Goal: Information Seeking & Learning: Check status

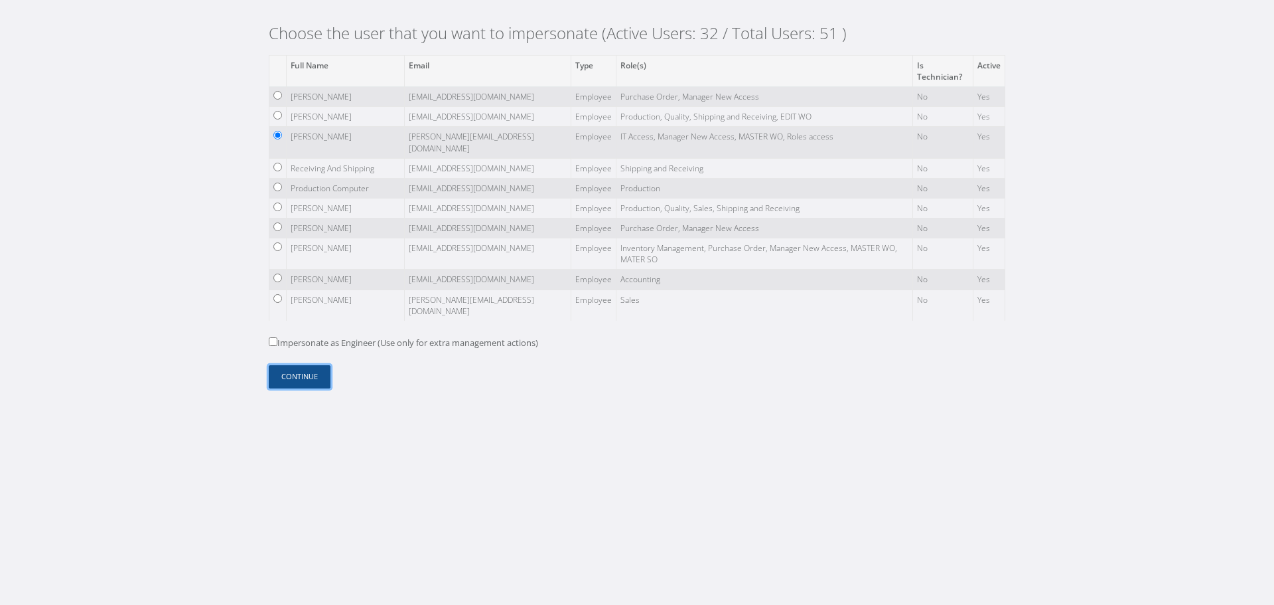
click at [289, 374] on button "Continue" at bounding box center [300, 376] width 62 height 23
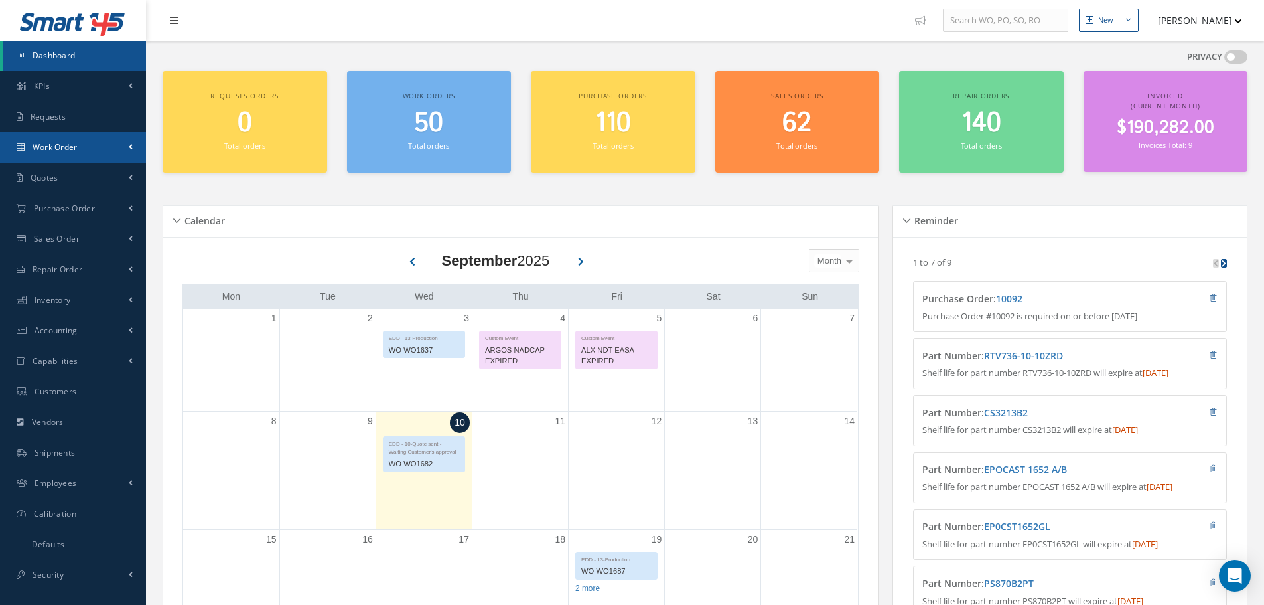
click at [119, 155] on link "Work Order" at bounding box center [73, 147] width 146 height 31
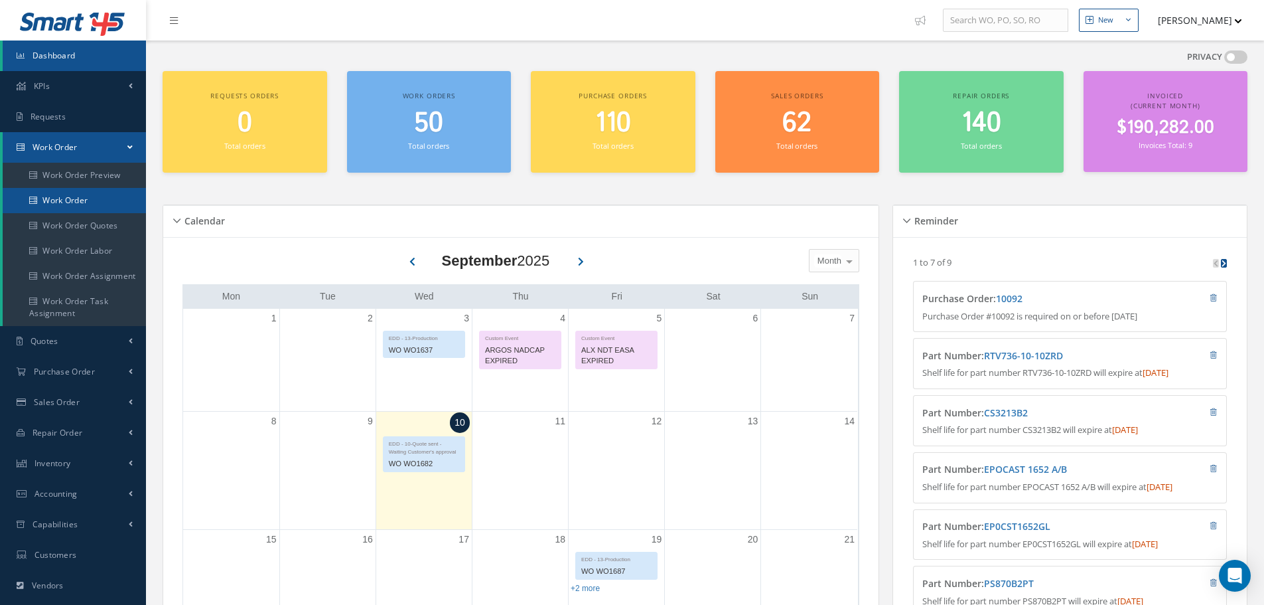
click at [68, 195] on link "Work Order" at bounding box center [74, 200] width 143 height 25
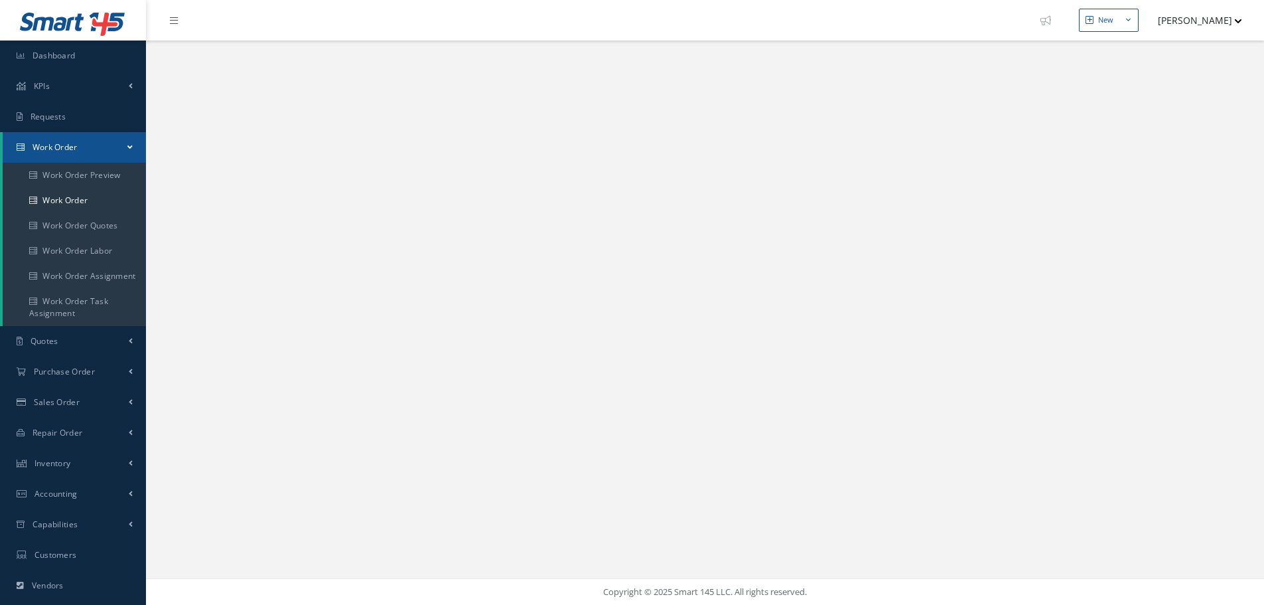
select select "25"
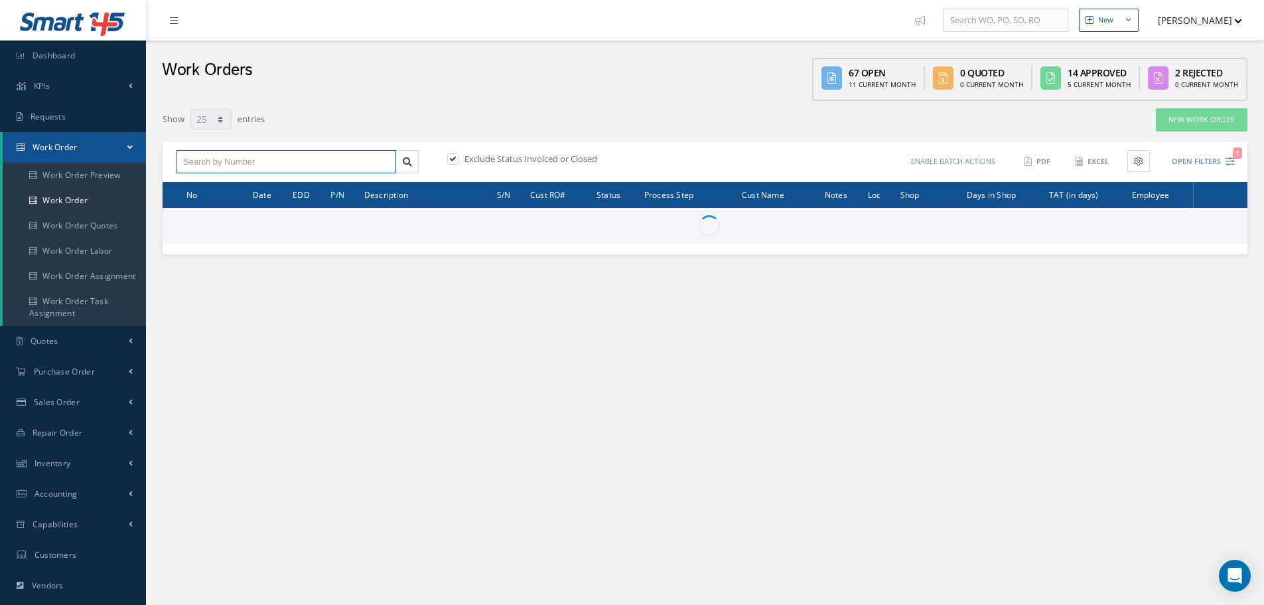
click at [233, 166] on input "text" at bounding box center [286, 162] width 220 height 24
paste input "WO574"
type input "WO574"
click at [476, 155] on label "Exclude Status Invoiced or Closed" at bounding box center [529, 159] width 136 height 12
click at [456, 155] on input "checkbox" at bounding box center [451, 159] width 9 height 9
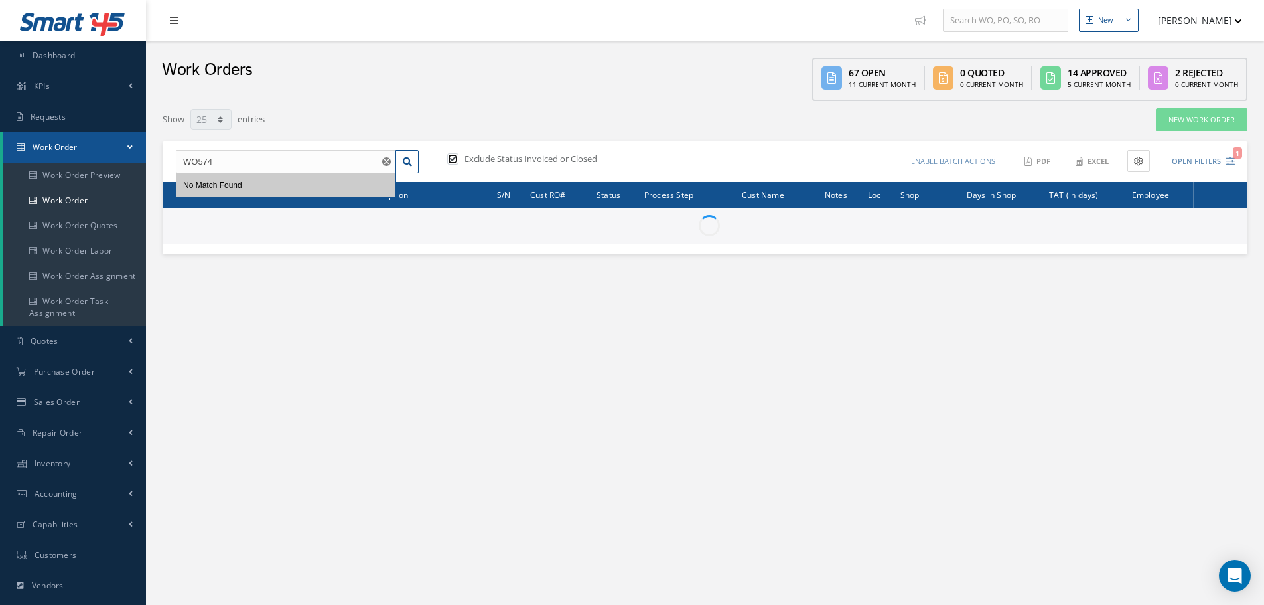
checkbox input "false"
click at [284, 161] on input "WO574" at bounding box center [286, 162] width 220 height 24
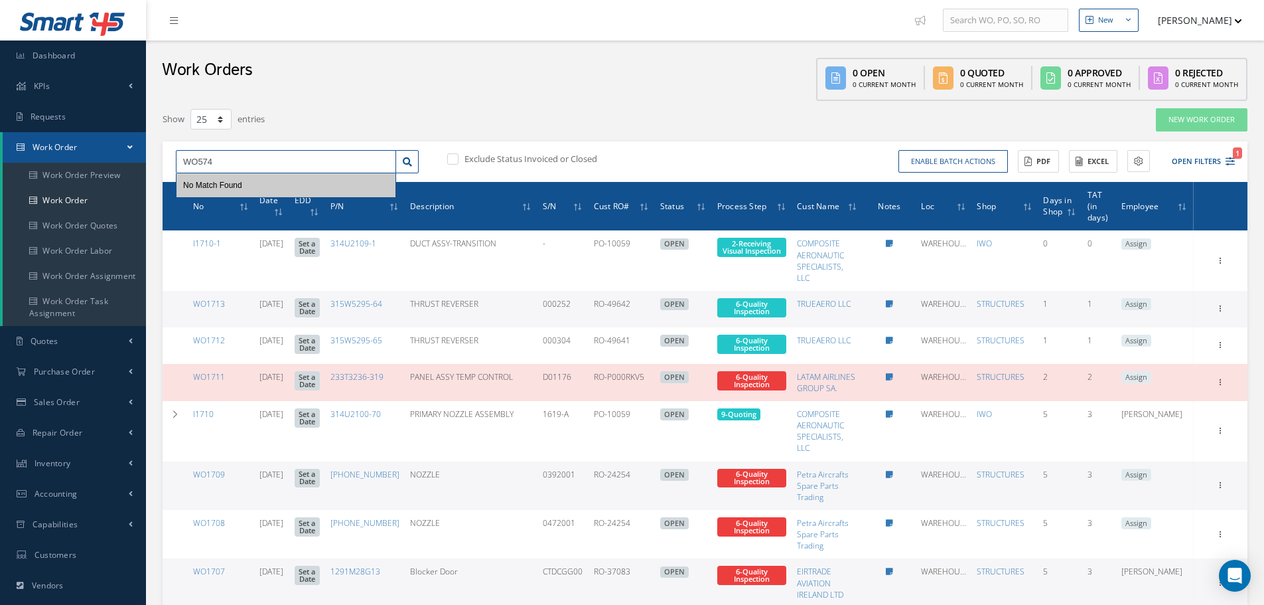
click at [237, 154] on input "WO574" at bounding box center [286, 162] width 220 height 24
click at [236, 154] on input "WO574" at bounding box center [286, 162] width 220 height 24
click at [410, 84] on div "Work Orders 0 Open 0 Current Month 0 Quoted 0 Current Month 0 Approved 0 Curren…" at bounding box center [705, 70] width 1118 height 60
click at [300, 165] on input "WO574" at bounding box center [286, 162] width 220 height 24
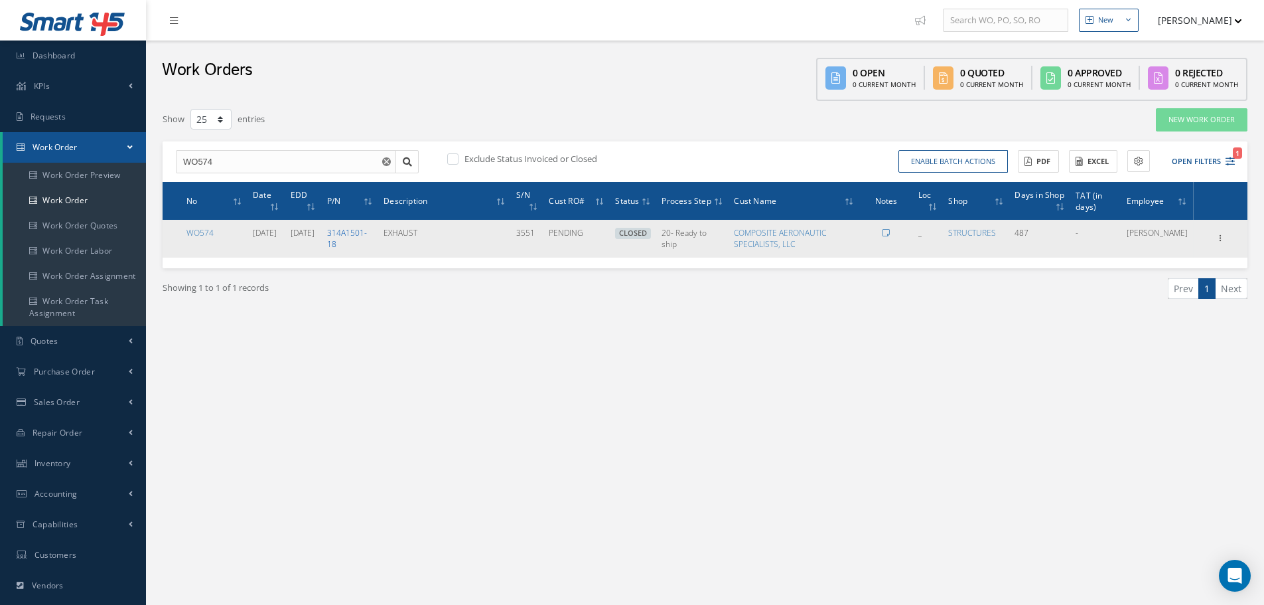
click at [367, 236] on link "314A1501-18" at bounding box center [347, 238] width 40 height 23
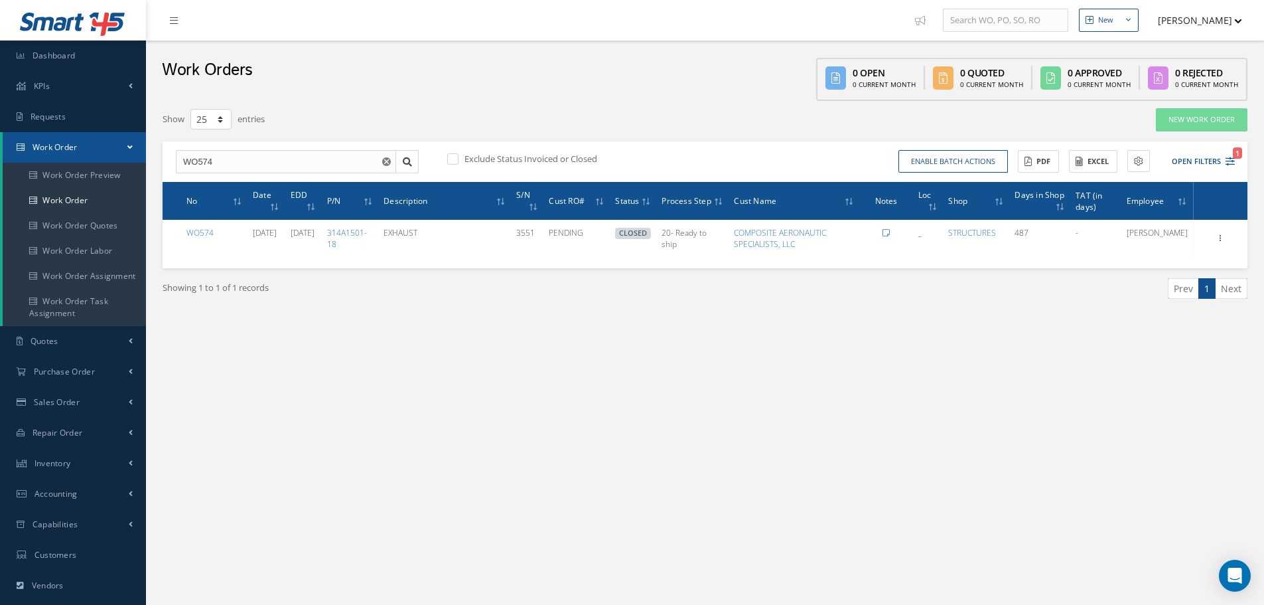
click at [659, 392] on div "New New Work Order New Purchase Order New Customer Quote New Sales Order New Re…" at bounding box center [705, 376] width 1118 height 753
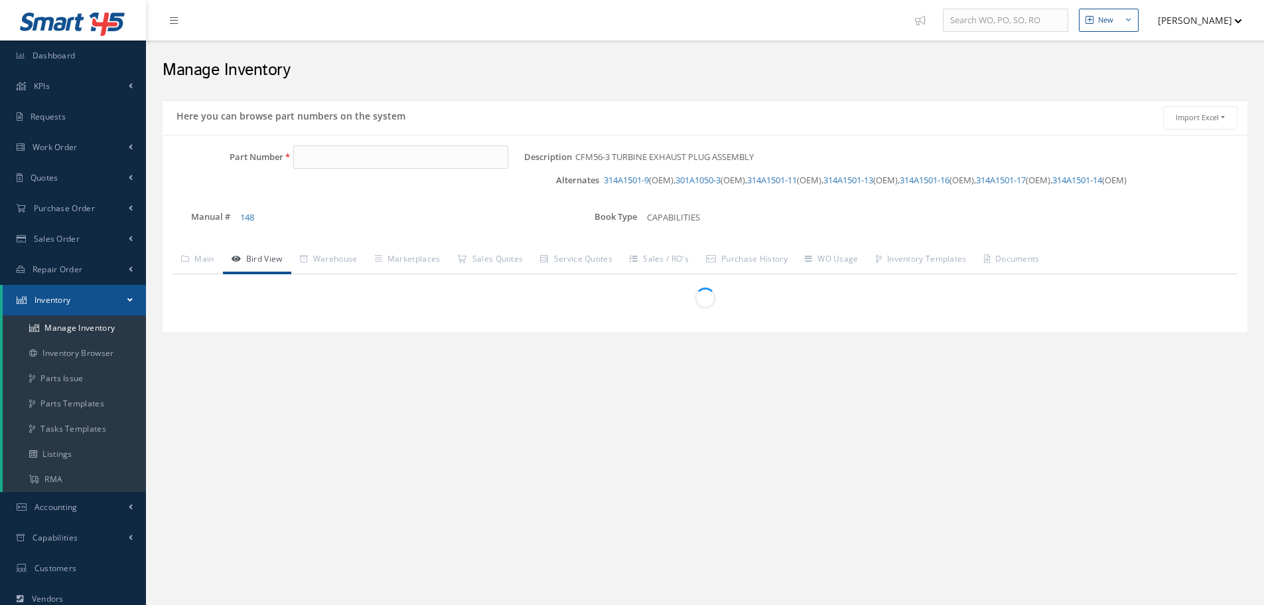
type input "314A1501-18"
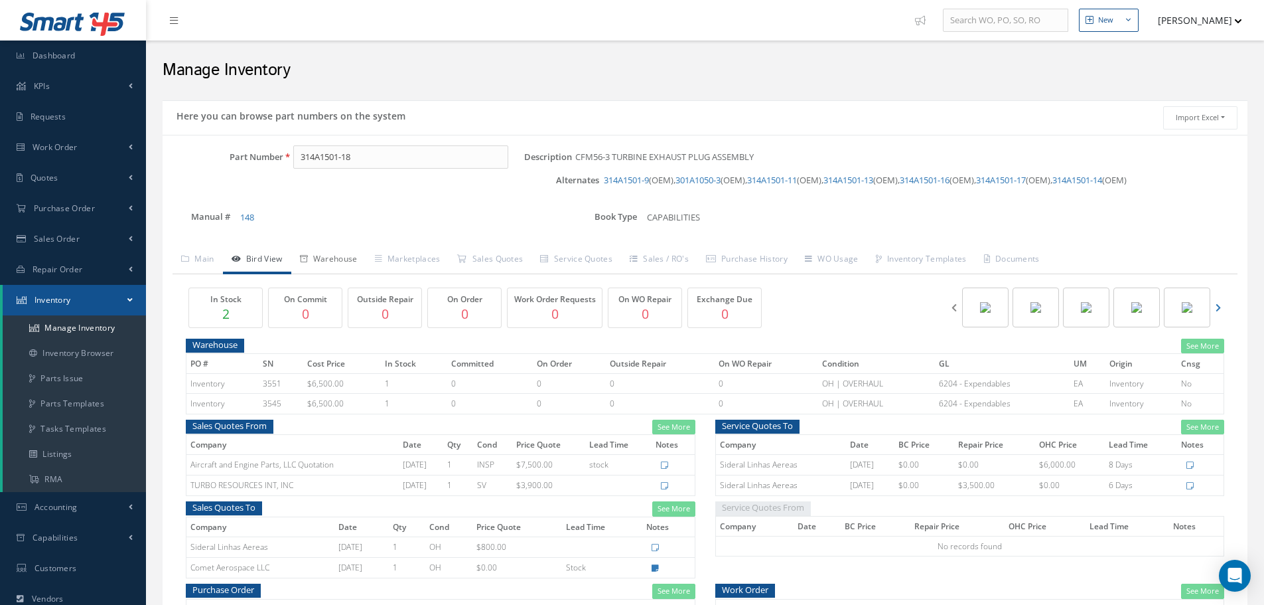
click at [352, 256] on link "Warehouse" at bounding box center [328, 260] width 75 height 28
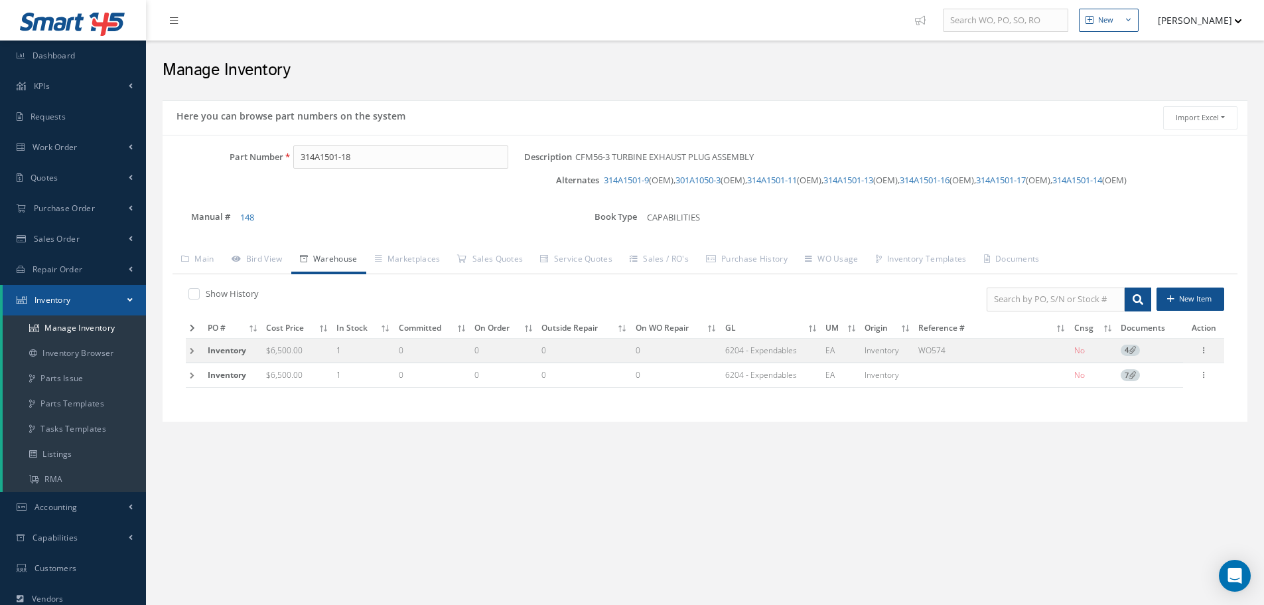
click at [195, 350] on td at bounding box center [195, 350] width 18 height 25
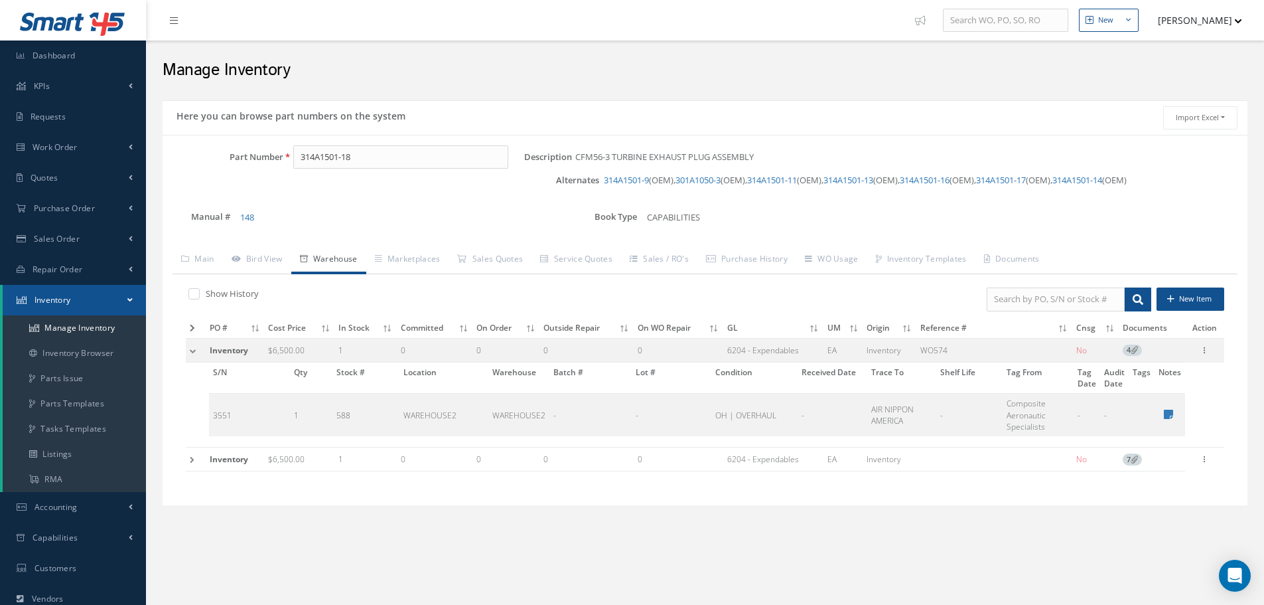
click at [195, 350] on td at bounding box center [196, 350] width 20 height 25
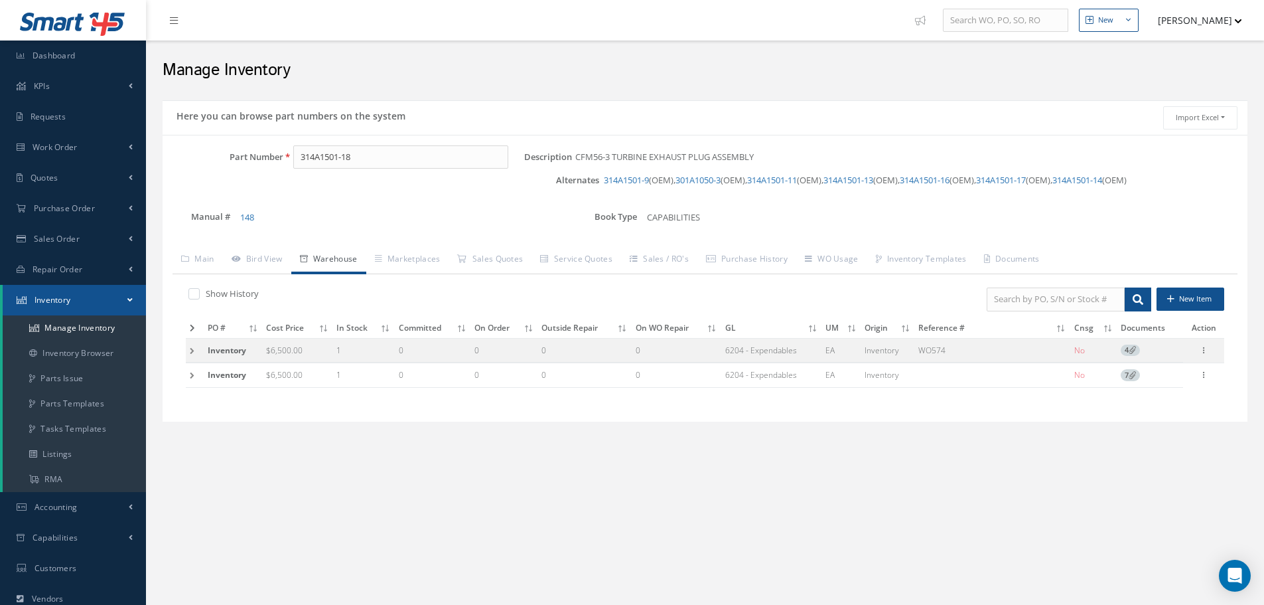
click at [192, 376] on td at bounding box center [195, 375] width 18 height 25
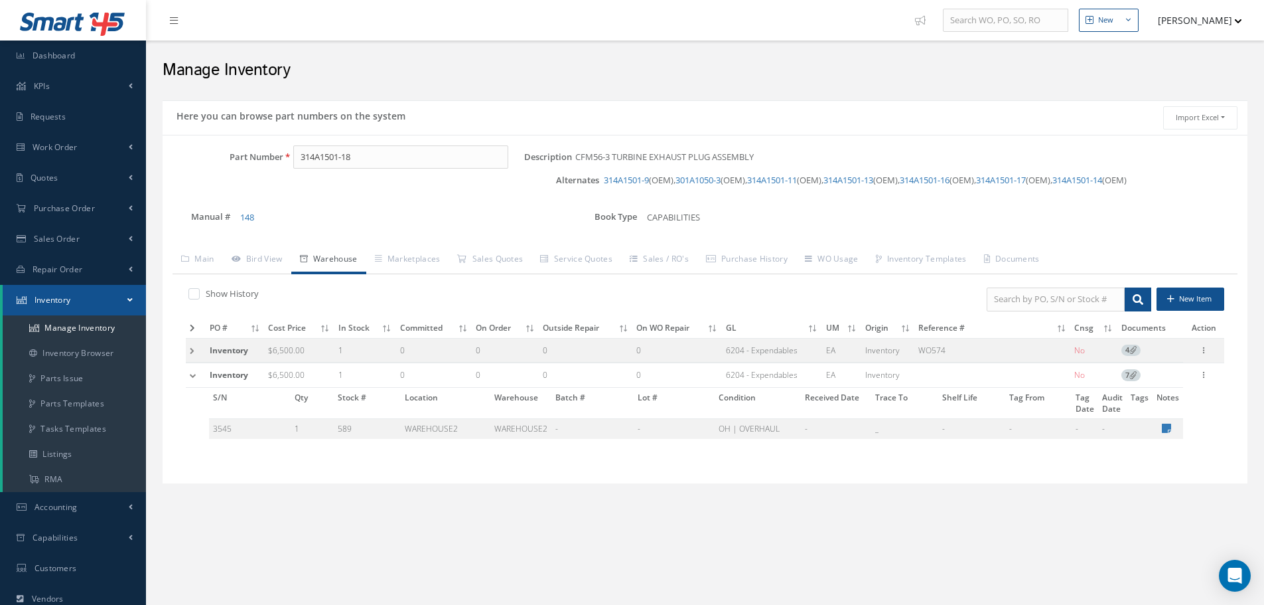
click at [192, 376] on td at bounding box center [196, 375] width 20 height 25
